Goal: Entertainment & Leisure: Consume media (video, audio)

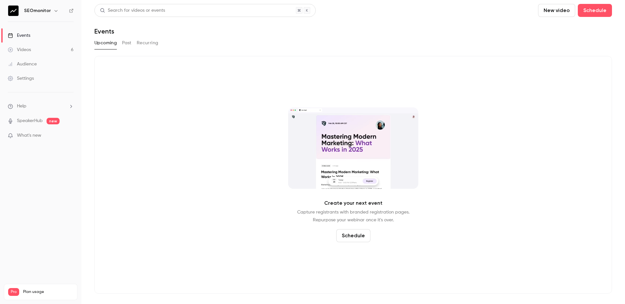
click at [69, 49] on link "Videos 6" at bounding box center [40, 50] width 81 height 14
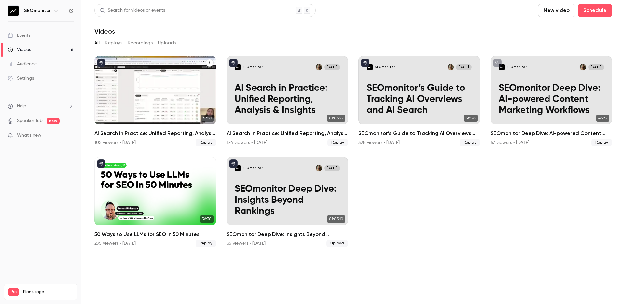
click at [134, 132] on h2 "AI Search in Practice: Unified Reporting, Analysis & Insights" at bounding box center [155, 134] width 122 height 8
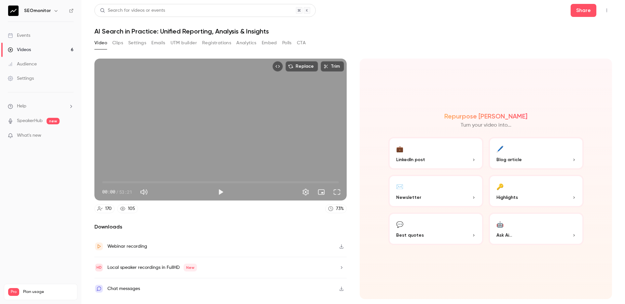
click at [158, 44] on button "Emails" at bounding box center [158, 43] width 14 height 10
